Goal: Information Seeking & Learning: Learn about a topic

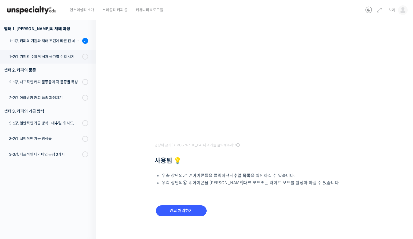
scroll to position [80, 0]
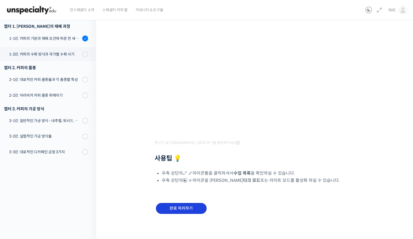
click at [193, 207] on input "완료 처리하기" at bounding box center [181, 208] width 51 height 11
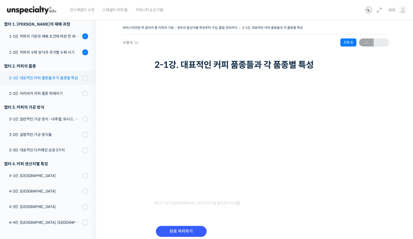
scroll to position [91, 0]
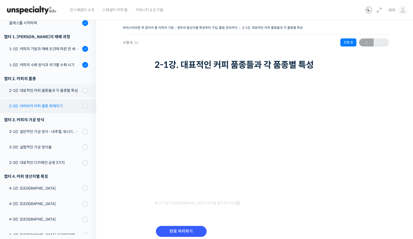
click at [46, 109] on div "2-2강. 아라비카 커피 품종 파헤치기" at bounding box center [44, 106] width 71 height 6
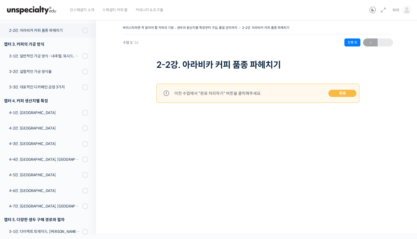
scroll to position [169, 0]
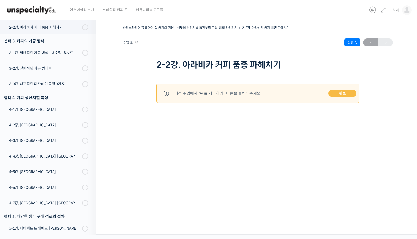
click at [343, 94] on link "뒤로" at bounding box center [342, 93] width 28 height 7
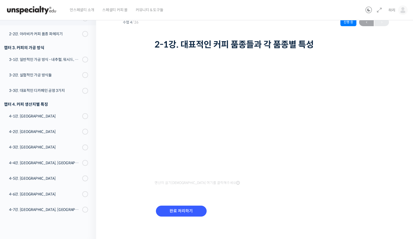
scroll to position [23, 0]
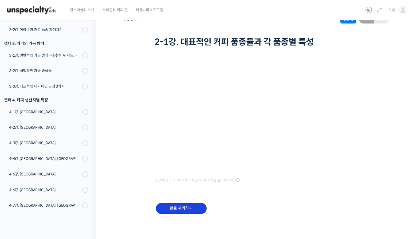
click at [196, 207] on input "완료 처리하기" at bounding box center [181, 208] width 51 height 11
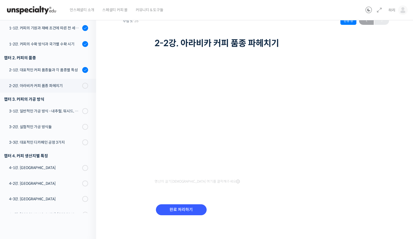
scroll to position [23, 0]
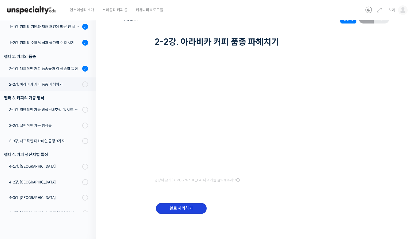
click at [194, 211] on input "완료 처리하기" at bounding box center [181, 208] width 51 height 11
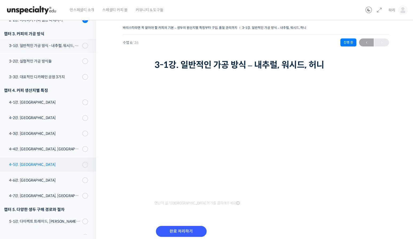
scroll to position [186, 0]
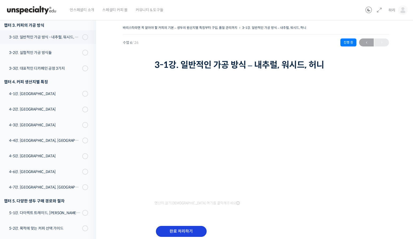
click at [187, 230] on input "완료 처리하기" at bounding box center [181, 231] width 51 height 11
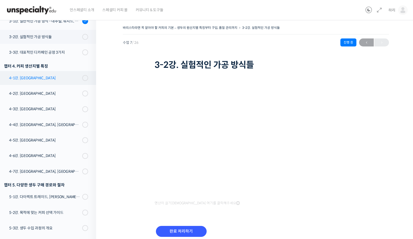
scroll to position [185, 0]
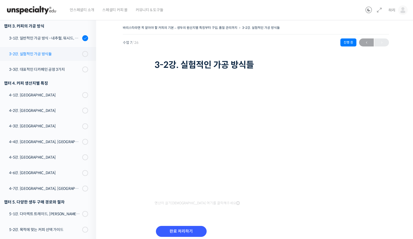
click at [49, 56] on div "3-2강. 실험적인 가공 방식들" at bounding box center [44, 54] width 71 height 6
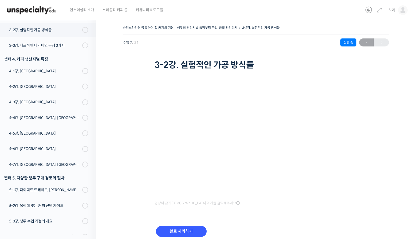
scroll to position [212, 0]
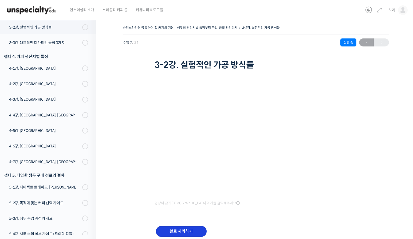
click at [191, 226] on input "완료 처리하기" at bounding box center [181, 231] width 51 height 11
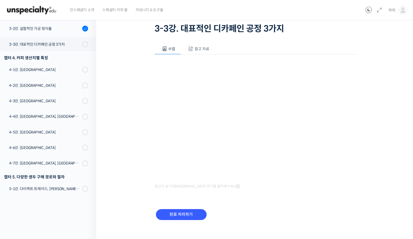
scroll to position [42, 0]
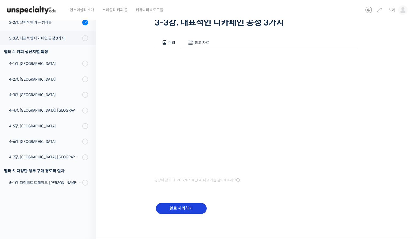
click at [179, 205] on input "완료 처리하기" at bounding box center [181, 208] width 51 height 11
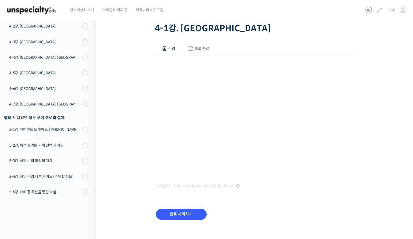
scroll to position [42, 0]
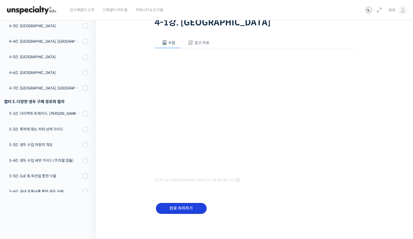
click at [185, 210] on input "완료 처리하기" at bounding box center [181, 208] width 51 height 11
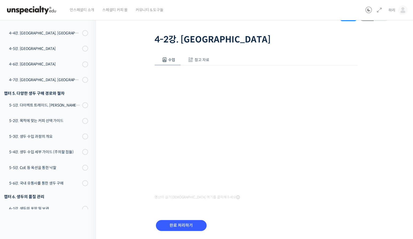
scroll to position [27, 0]
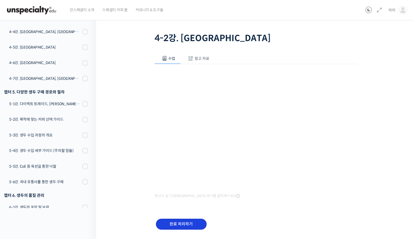
click at [181, 223] on input "완료 처리하기" at bounding box center [181, 223] width 51 height 11
